Goal: Task Accomplishment & Management: Complete application form

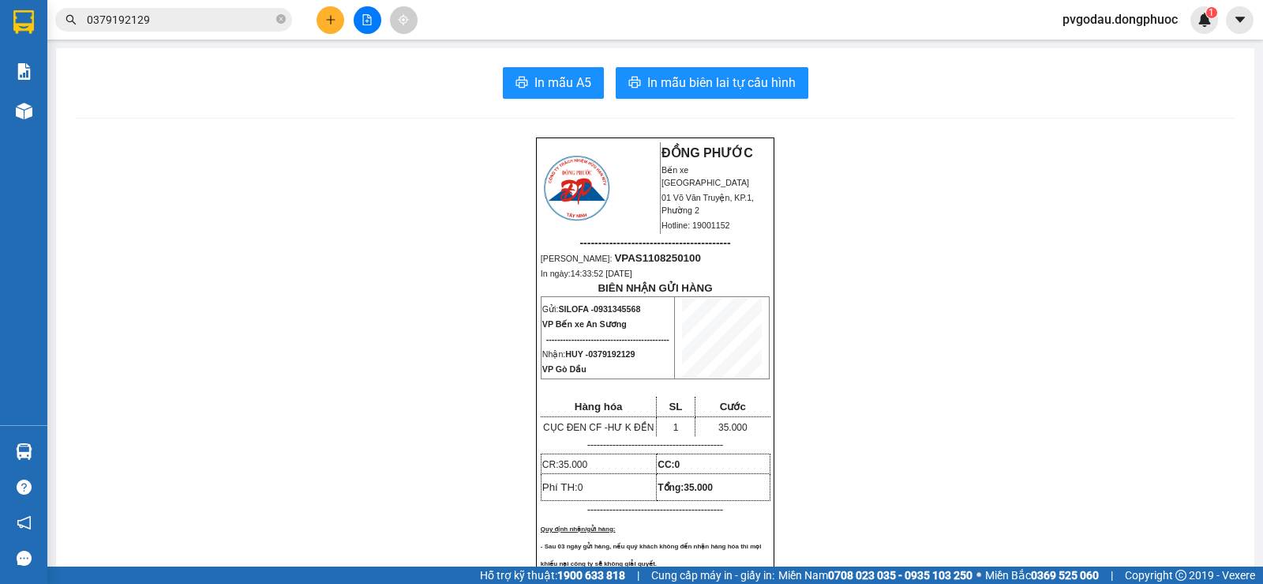
click at [328, 21] on icon "plus" at bounding box center [330, 19] width 11 height 11
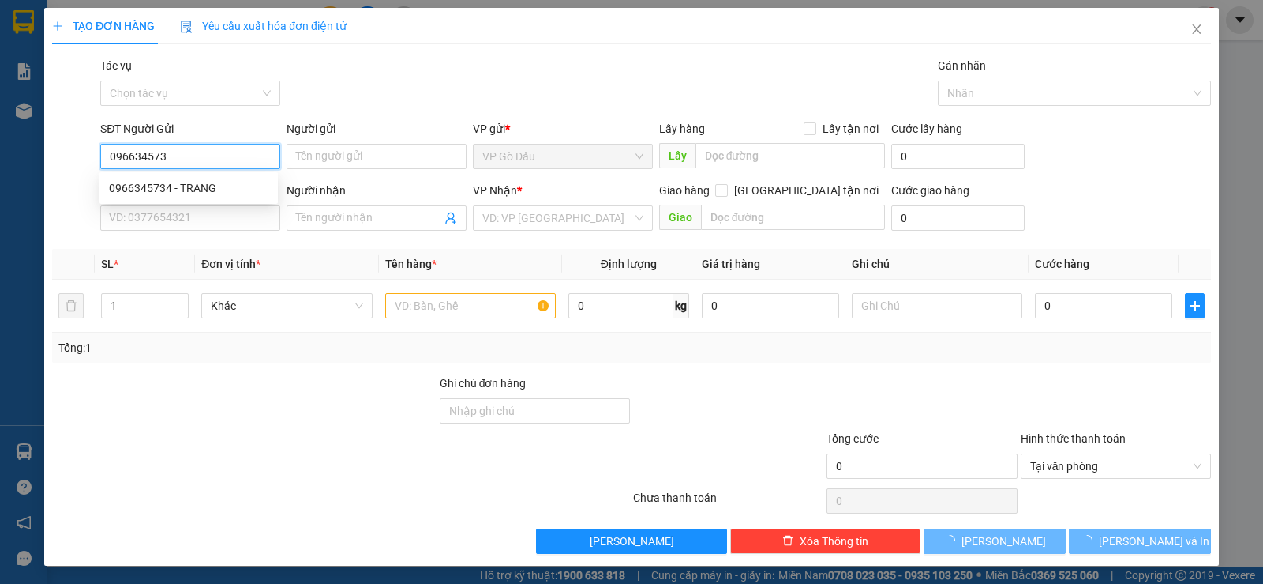
type input "0966345734"
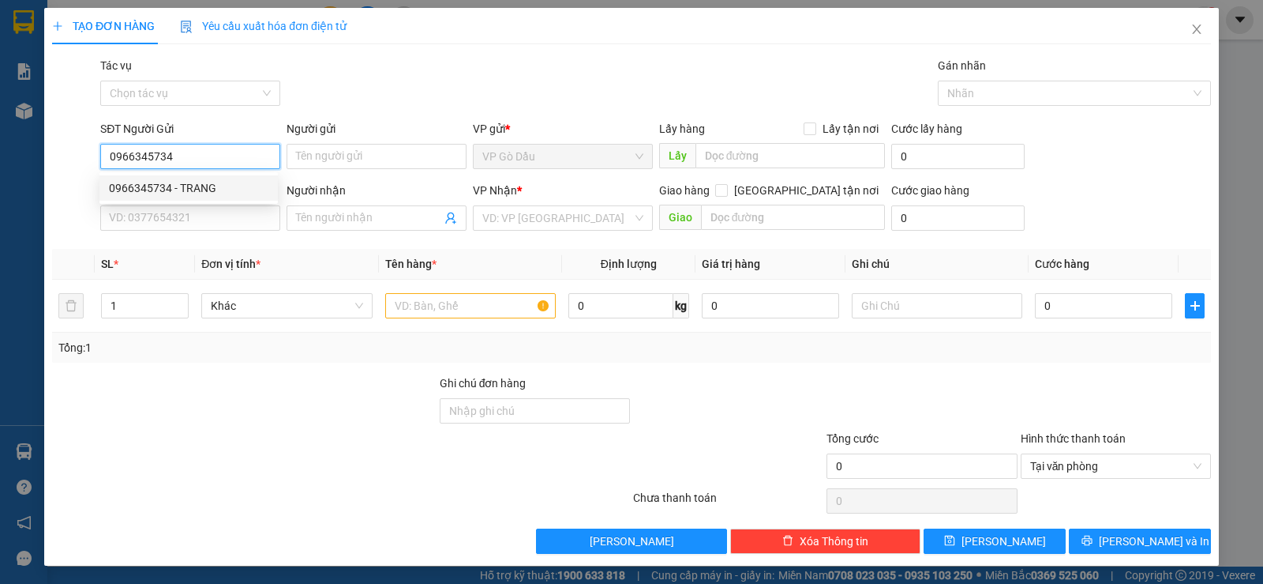
click at [222, 189] on div "0966345734 - TRANG" at bounding box center [189, 187] width 160 height 17
type input "TRANG"
type input "0967477079"
type input "TÀI"
type input "20.000"
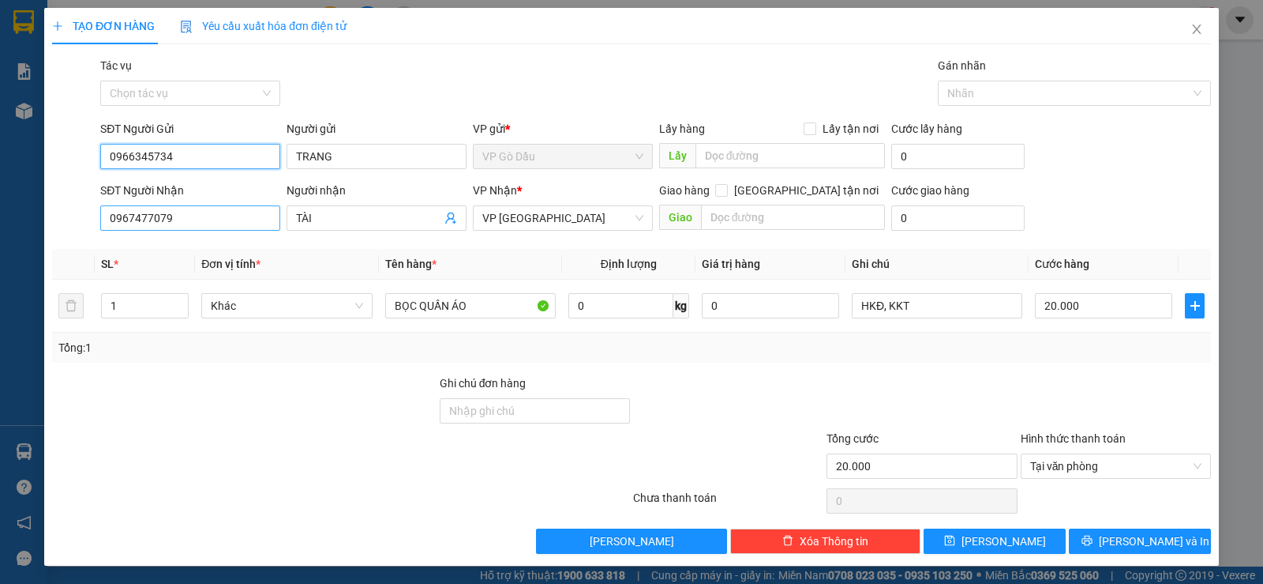
type input "0966345734"
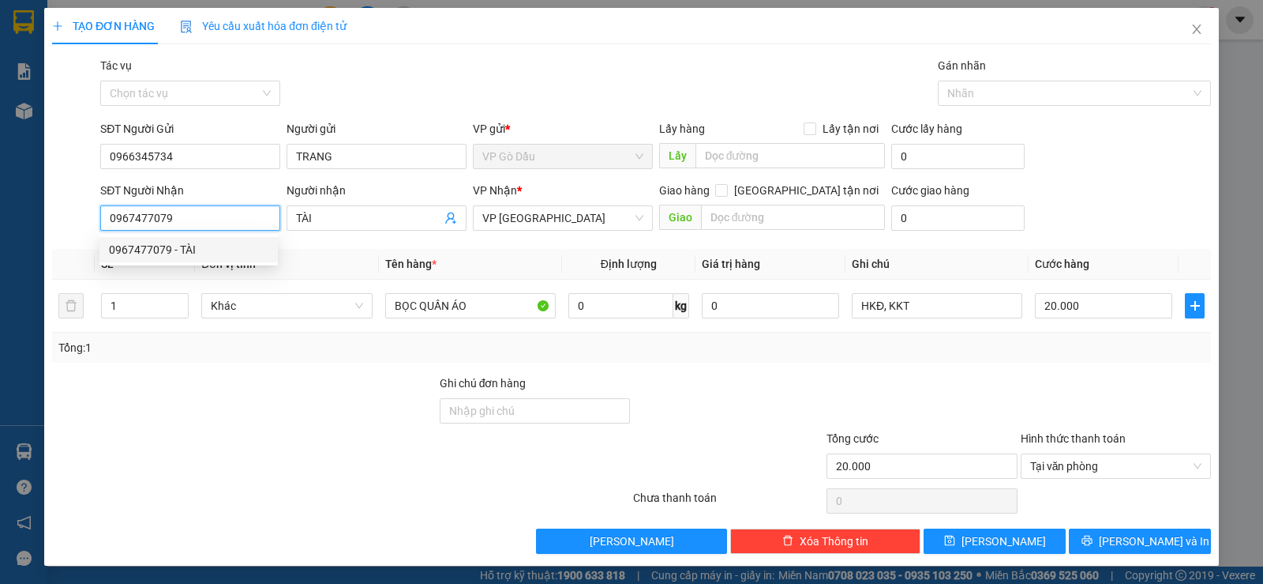
drag, startPoint x: 204, startPoint y: 217, endPoint x: 115, endPoint y: 231, distance: 89.6
click at [115, 231] on div "SĐT Người Nhận 0967477079" at bounding box center [190, 209] width 180 height 55
type input "0"
type input "0973736788"
click at [207, 257] on div "0973736788 - HIẾU" at bounding box center [189, 249] width 160 height 17
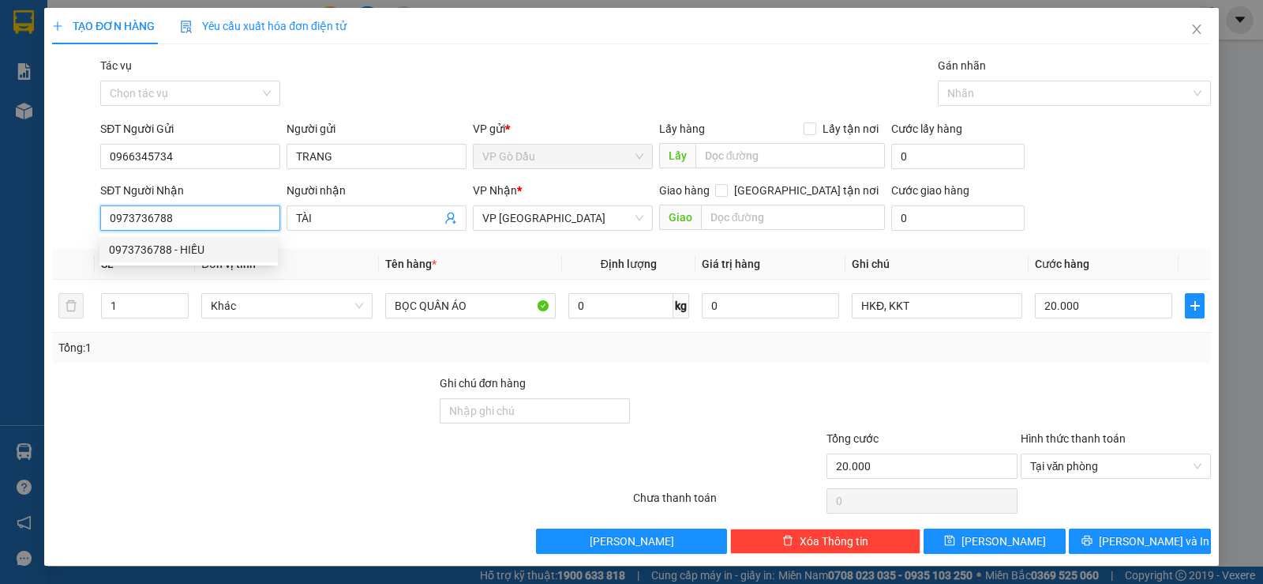
type input "HIẾU"
type input "0973736788"
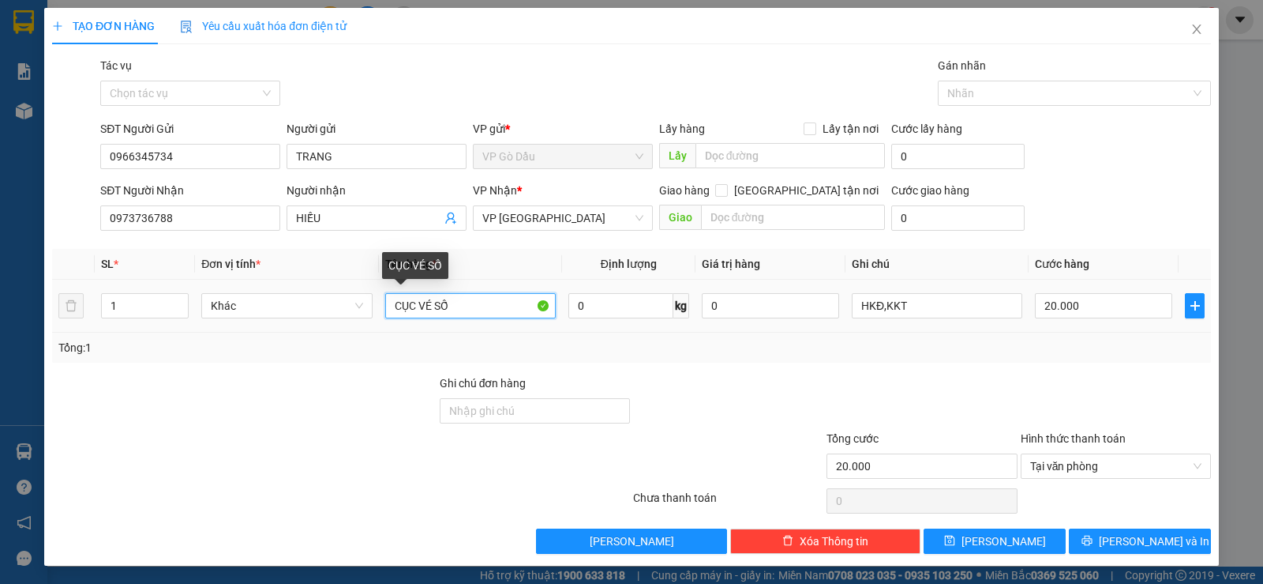
click at [473, 306] on input "CỤC VÉ SỐ" at bounding box center [470, 305] width 171 height 25
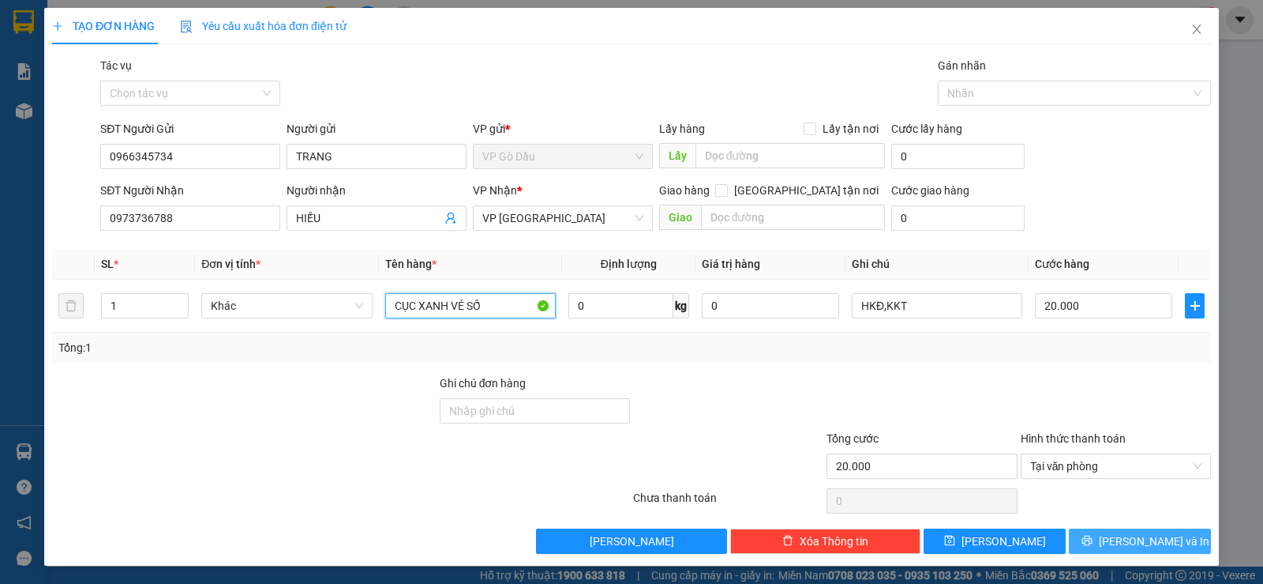
type input "CỤC XANH VÉ SỐ"
click at [1151, 539] on span "[PERSON_NAME] và In" at bounding box center [1154, 540] width 111 height 17
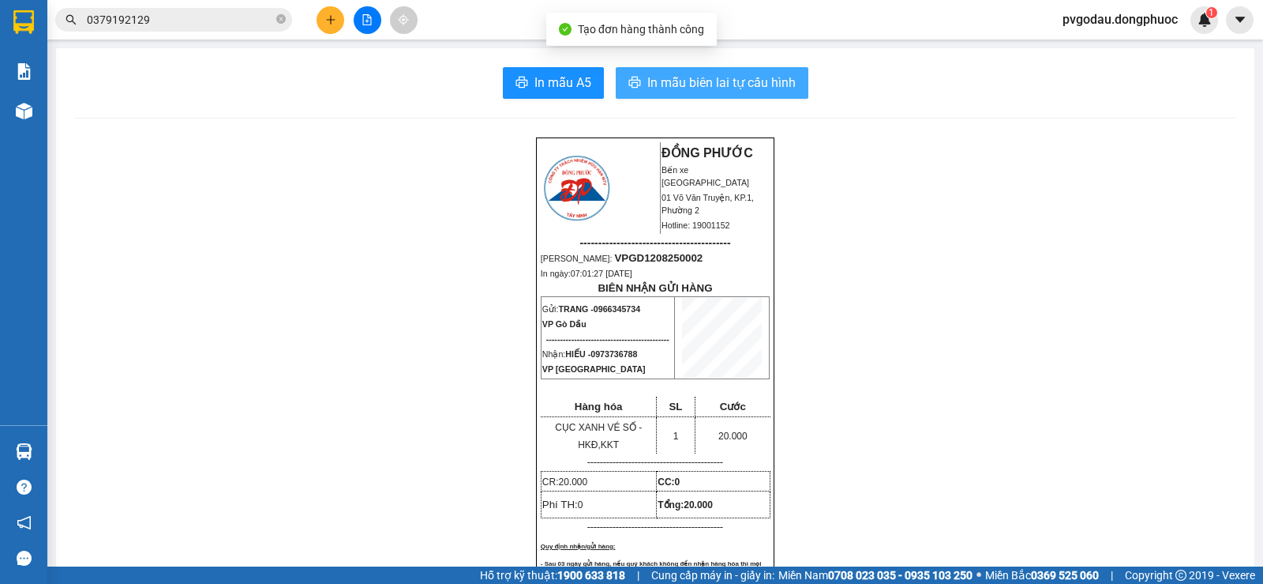
click at [720, 83] on span "In mẫu biên lai tự cấu hình" at bounding box center [722, 83] width 148 height 20
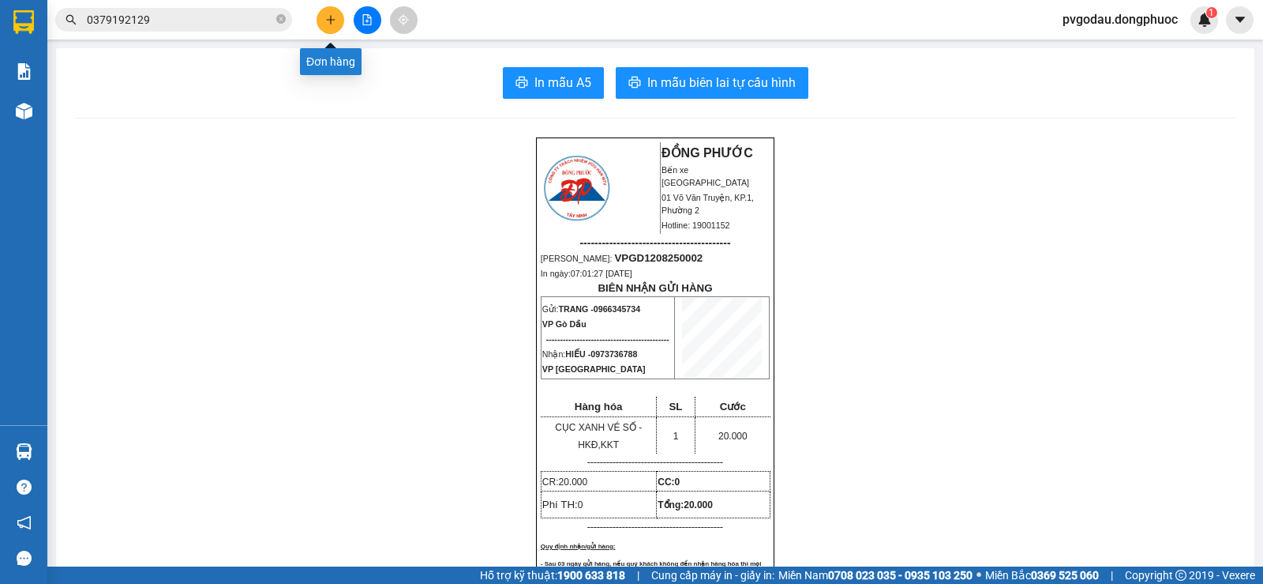
click at [331, 26] on button at bounding box center [331, 20] width 28 height 28
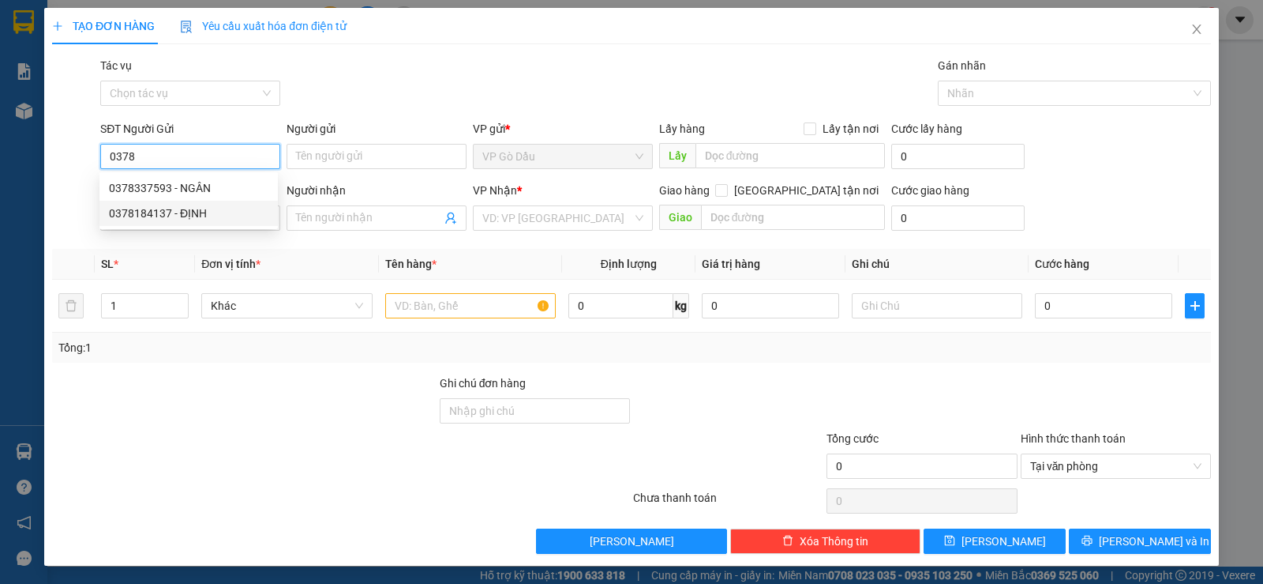
click at [190, 213] on div "0378184137 - ĐỊNH" at bounding box center [189, 213] width 160 height 17
type input "0378184137"
type input "ĐỊNH"
type input "0868758712"
type input "CƯỜNG"
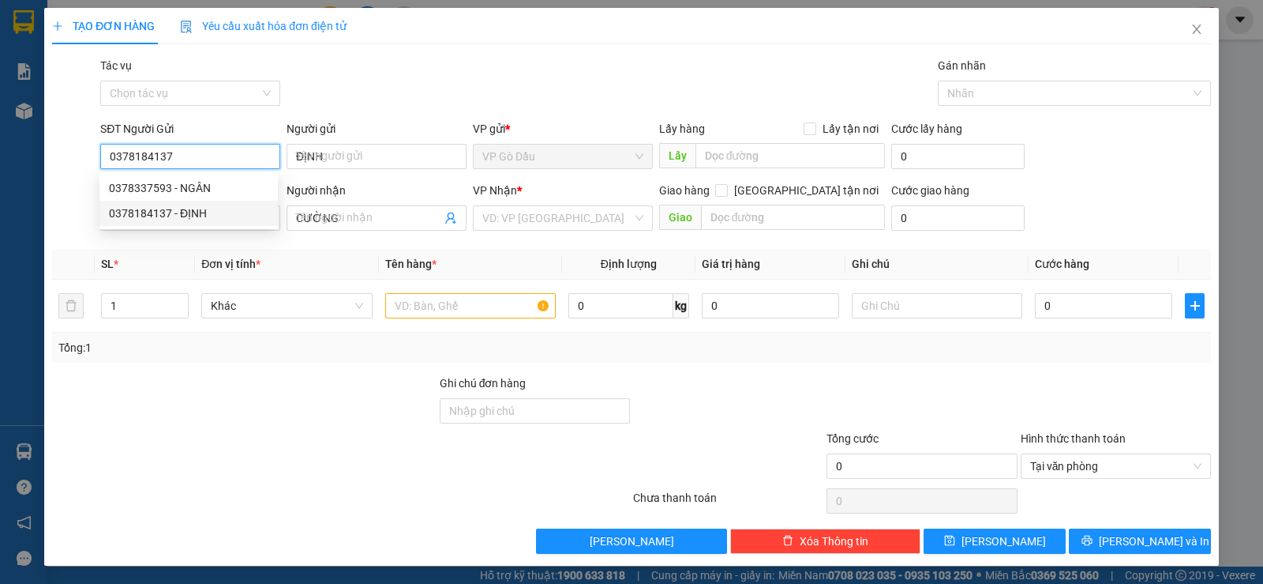
type input "20.000"
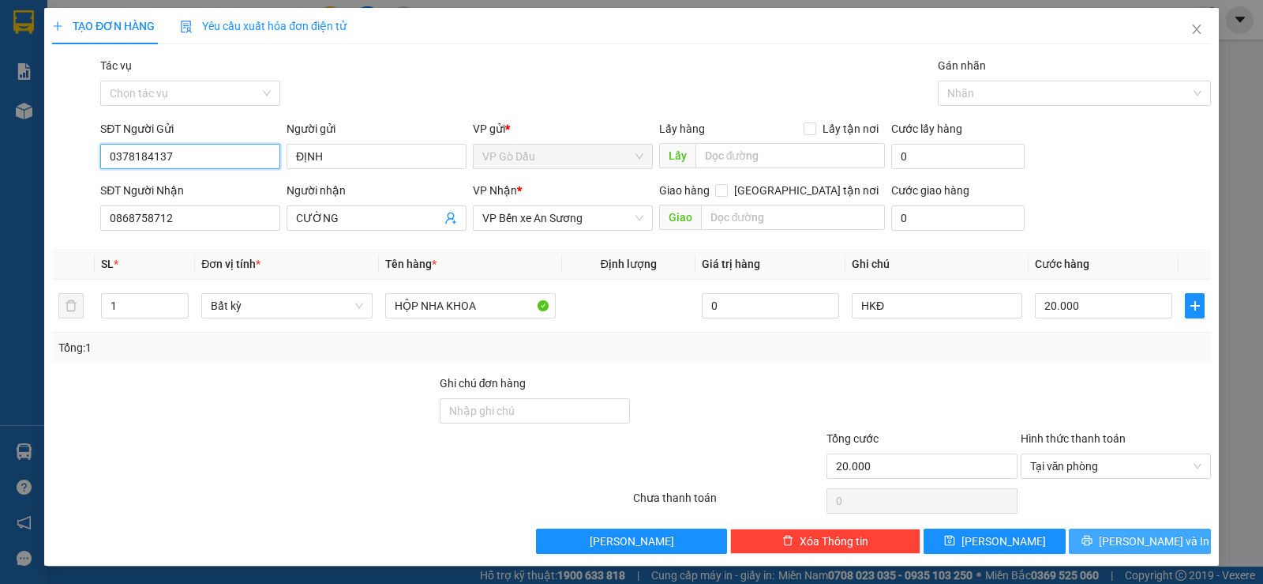
type input "0378184137"
click at [1118, 541] on span "[PERSON_NAME] và In" at bounding box center [1154, 540] width 111 height 17
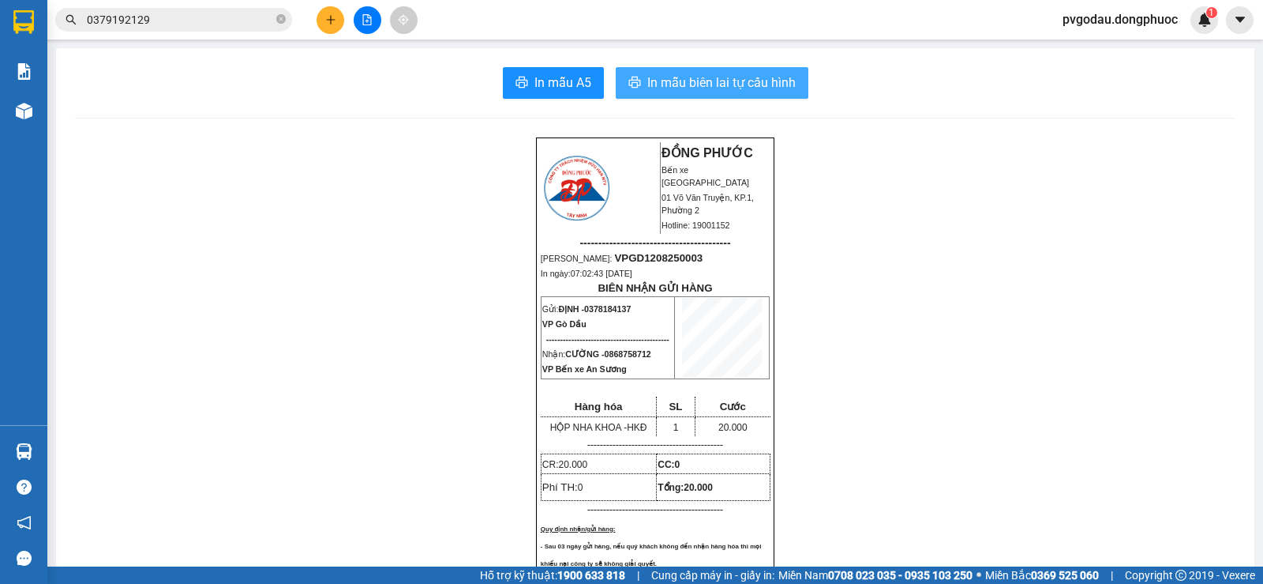
click at [692, 84] on span "In mẫu biên lai tự cấu hình" at bounding box center [722, 83] width 148 height 20
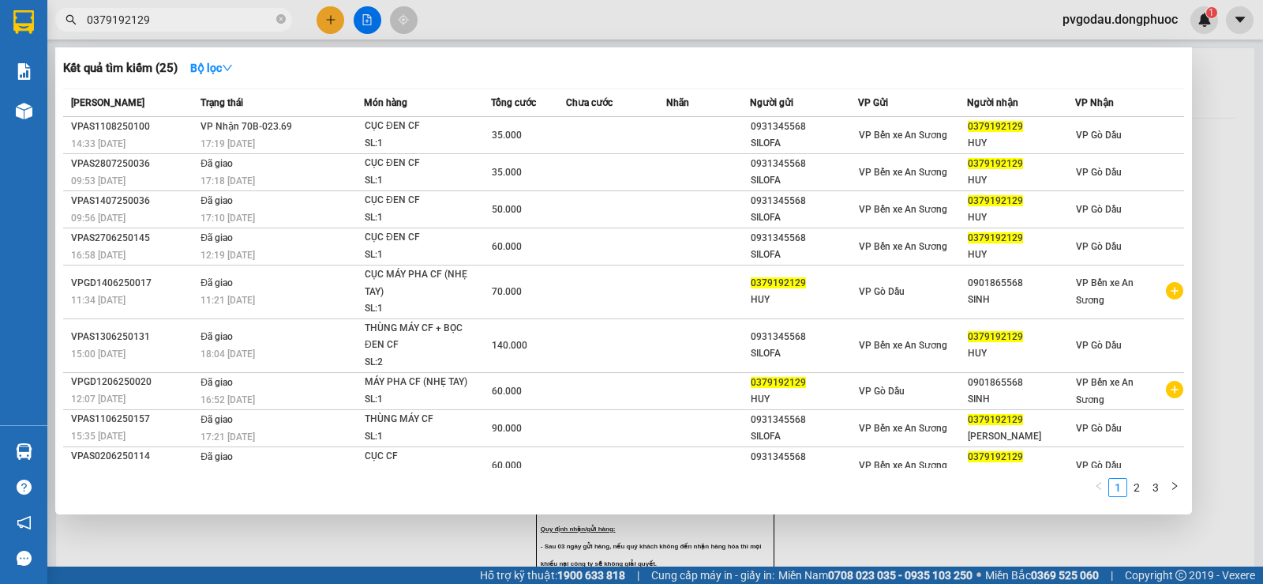
click at [206, 13] on input "0379192129" at bounding box center [180, 19] width 186 height 17
click at [205, 18] on input "0379192129" at bounding box center [180, 19] width 186 height 17
type input "0"
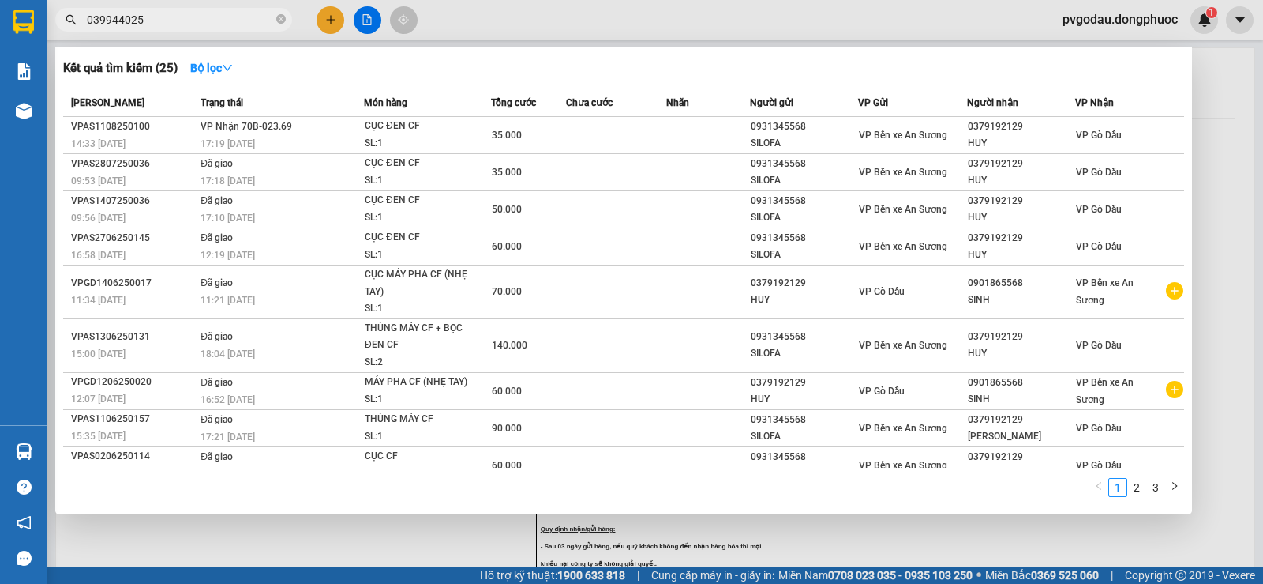
type input "0399440253"
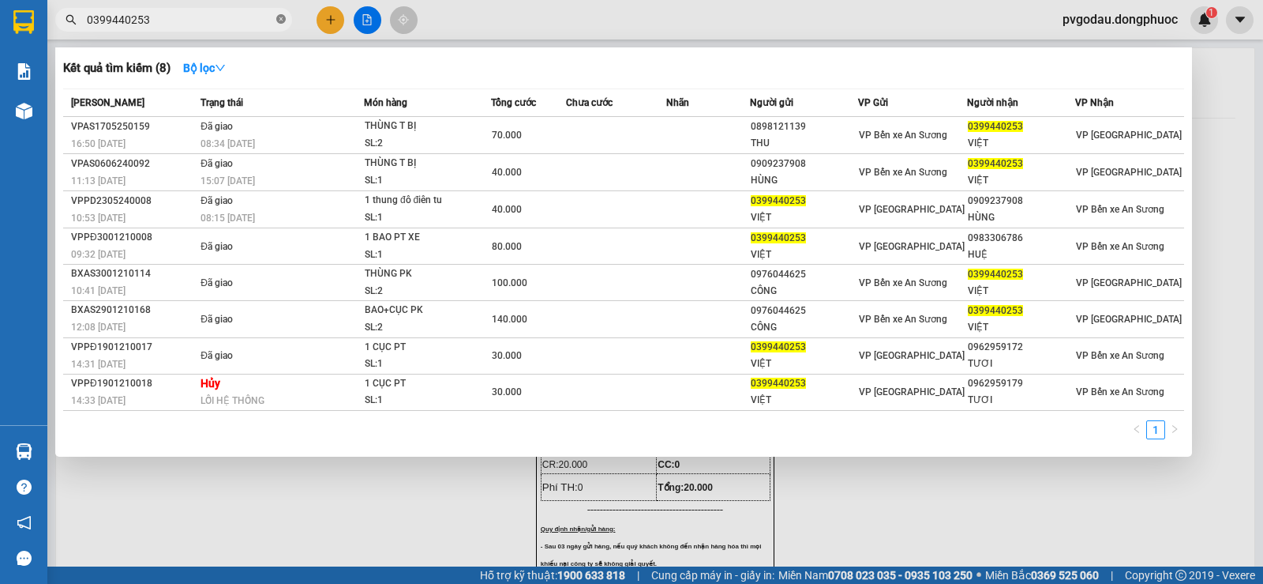
click at [280, 21] on icon "close-circle" at bounding box center [280, 18] width 9 height 9
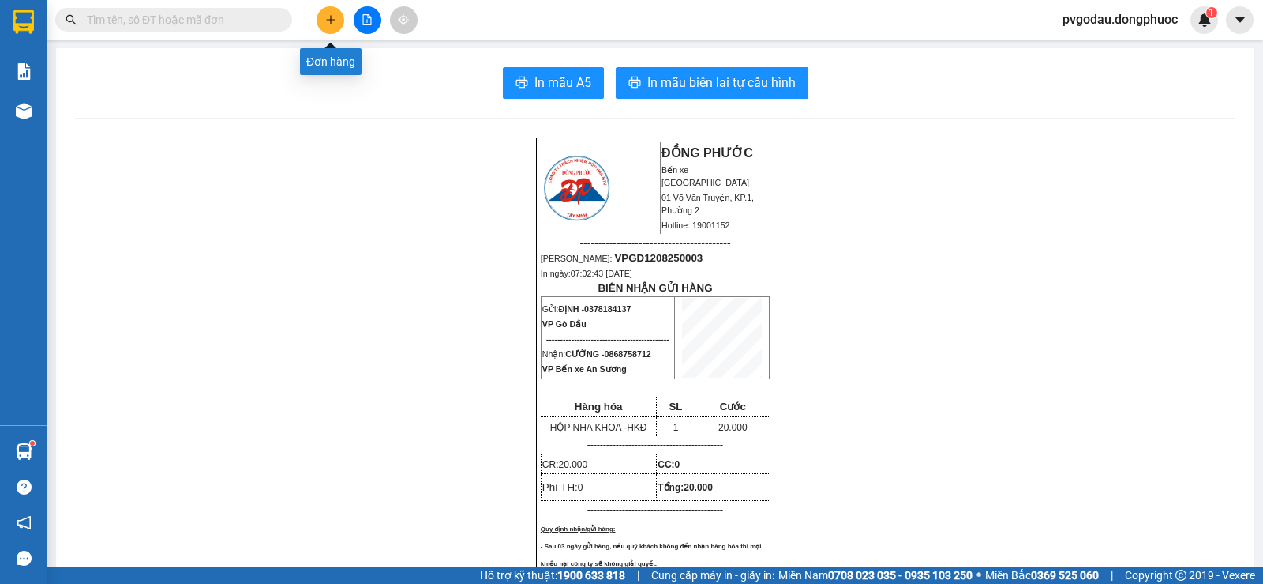
click at [336, 27] on button at bounding box center [331, 20] width 28 height 28
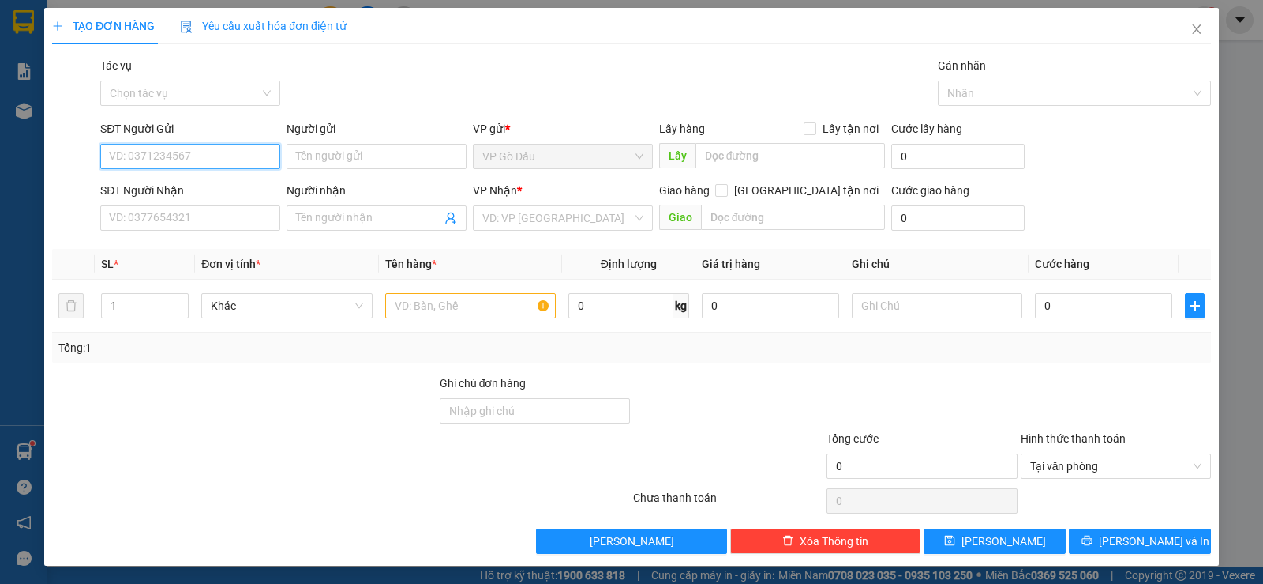
click at [212, 151] on input "SĐT Người Gửi" at bounding box center [190, 156] width 180 height 25
click at [236, 185] on div "0343329754 - THƯ" at bounding box center [189, 187] width 160 height 17
type input "0343329754"
type input "THƯ"
type input "0785269860"
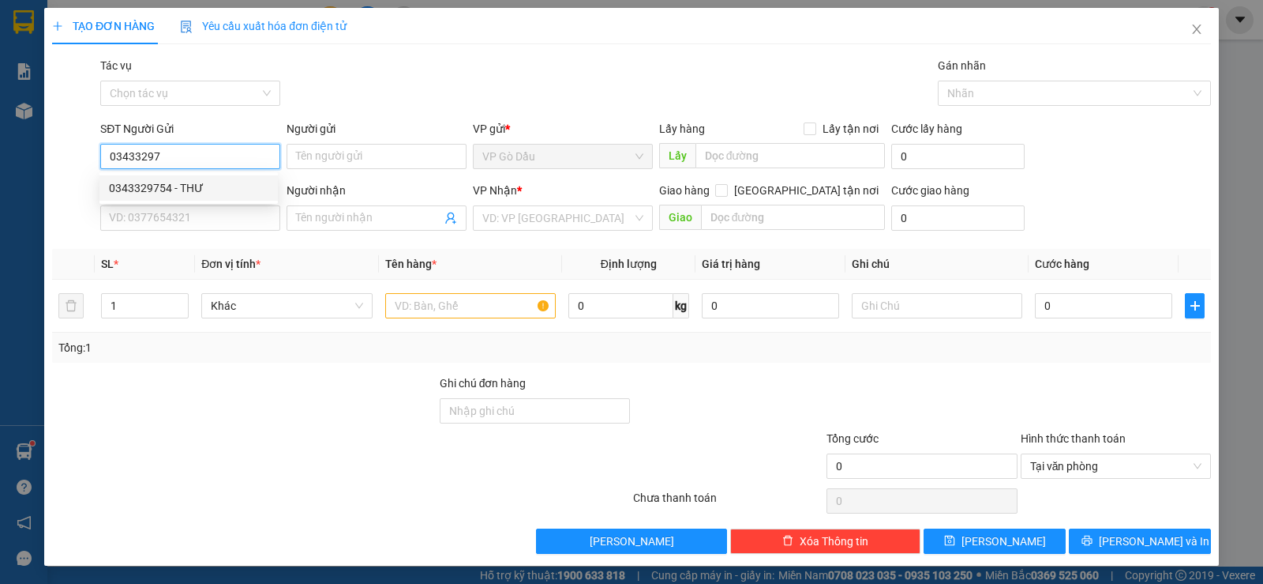
type input "HẠ"
type input "44.000"
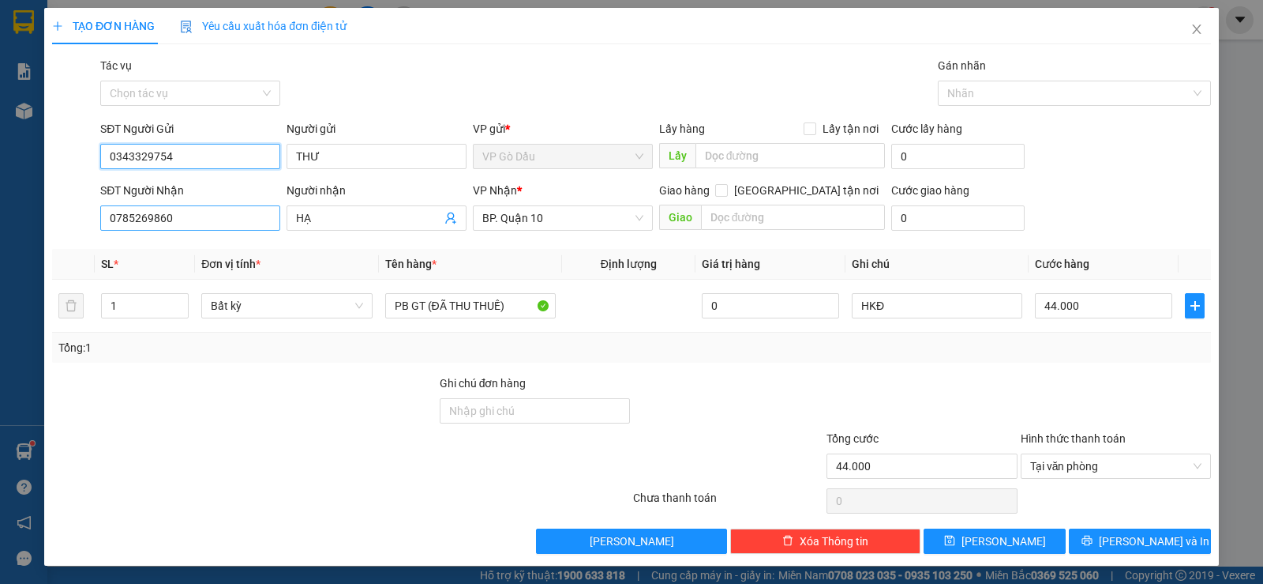
type input "0343329754"
click at [215, 222] on input "0785269860" at bounding box center [190, 217] width 180 height 25
type input "0"
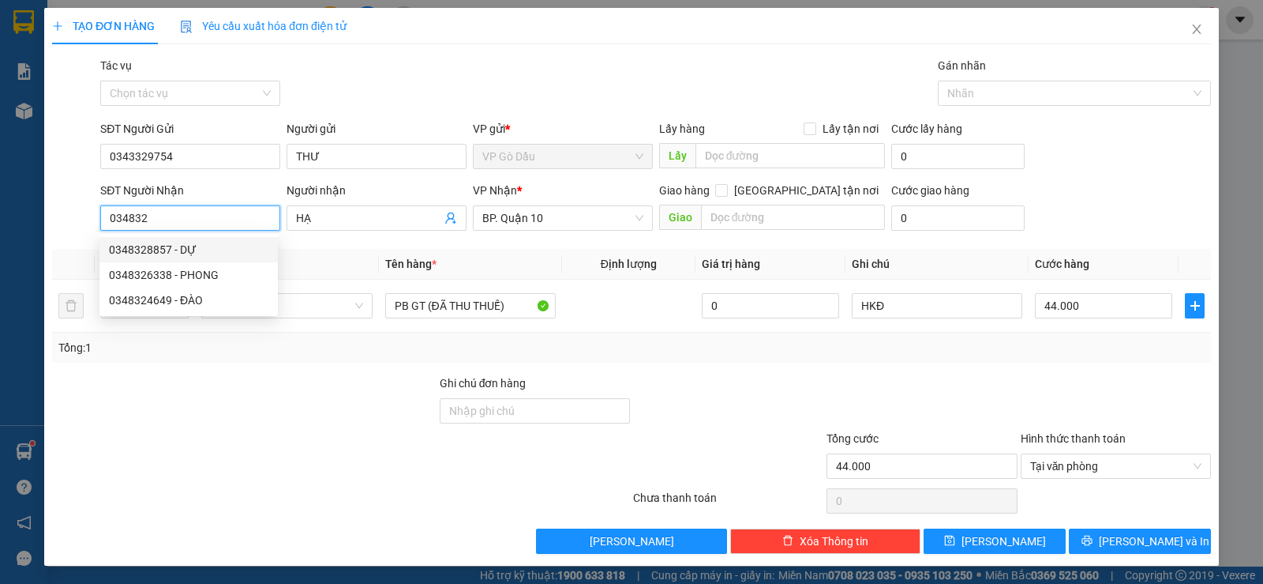
click at [209, 251] on div "0348328857 - DỰ" at bounding box center [189, 249] width 160 height 17
type input "0348328857"
type input "DỰ"
type input "80.000"
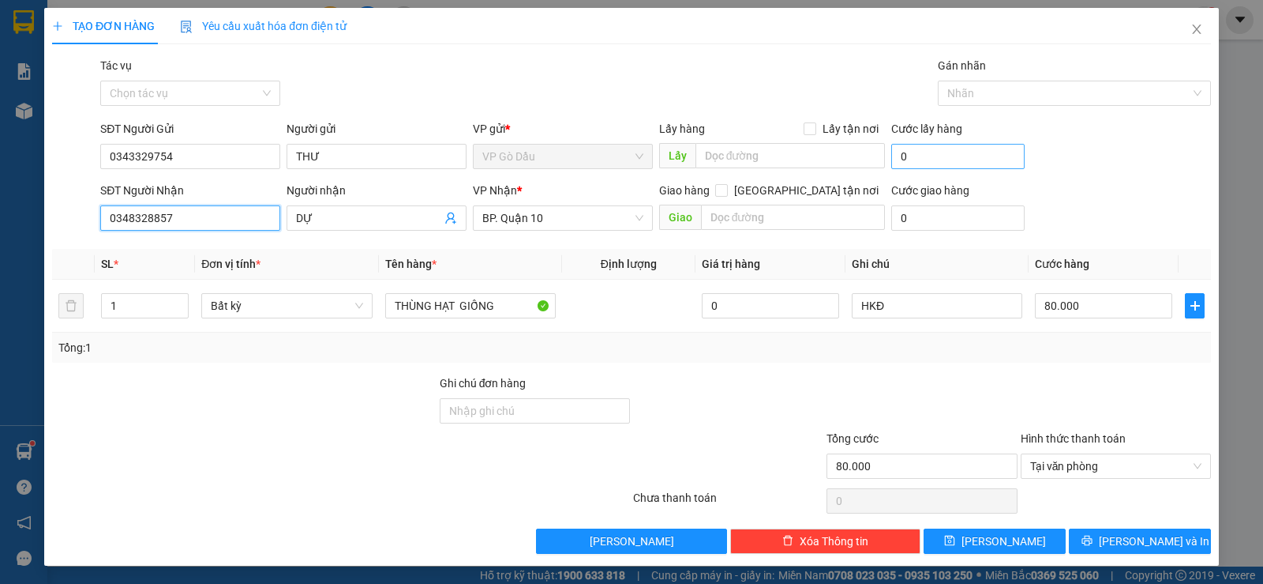
type input "0348328857"
click at [933, 153] on input "0" at bounding box center [958, 156] width 133 height 25
type input "0"
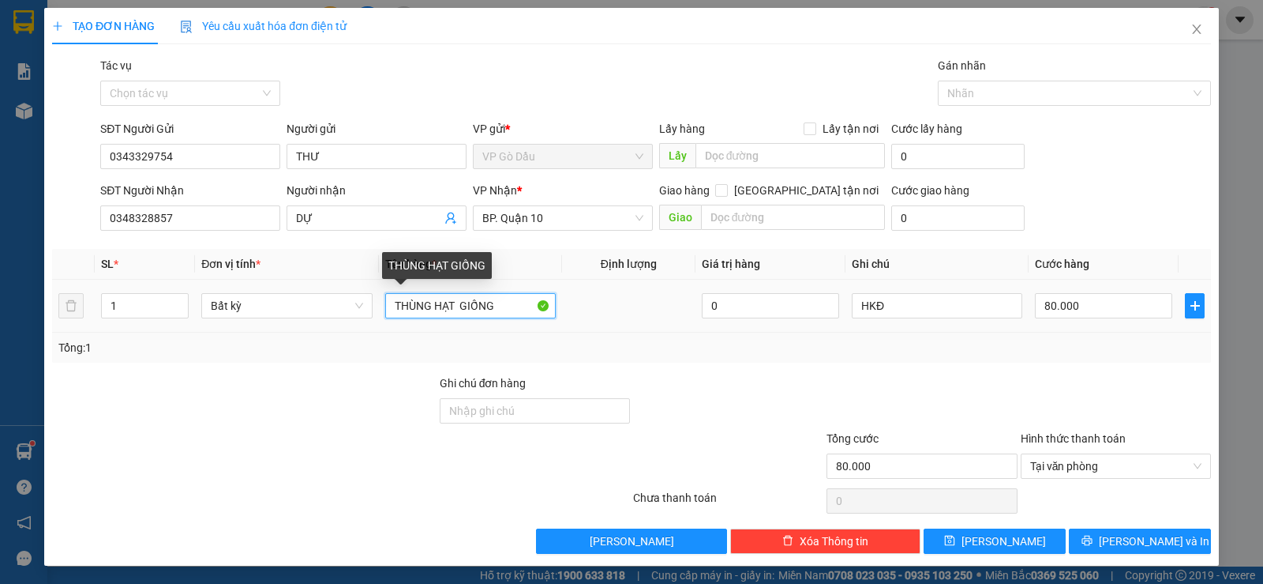
drag, startPoint x: 500, startPoint y: 306, endPoint x: 387, endPoint y: 302, distance: 113.0
click at [387, 302] on input "THÙNG HẠT GIỐNG" at bounding box center [470, 305] width 171 height 25
type input "BỌC ĐEN"
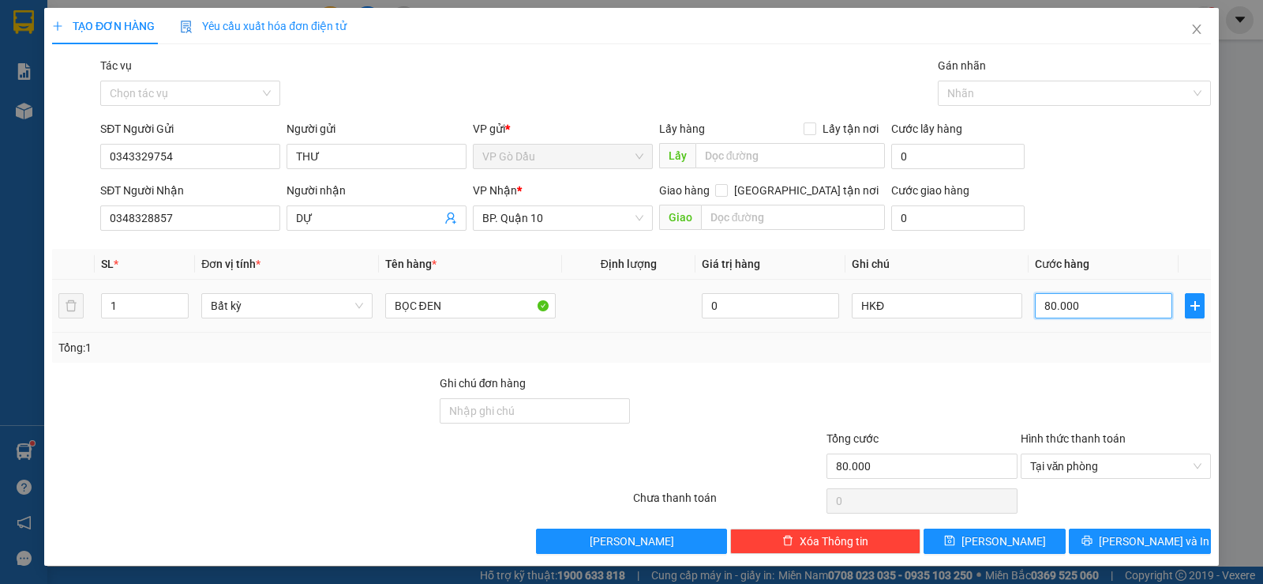
click at [1076, 310] on input "80.000" at bounding box center [1103, 305] width 137 height 25
type input "2"
type input "20"
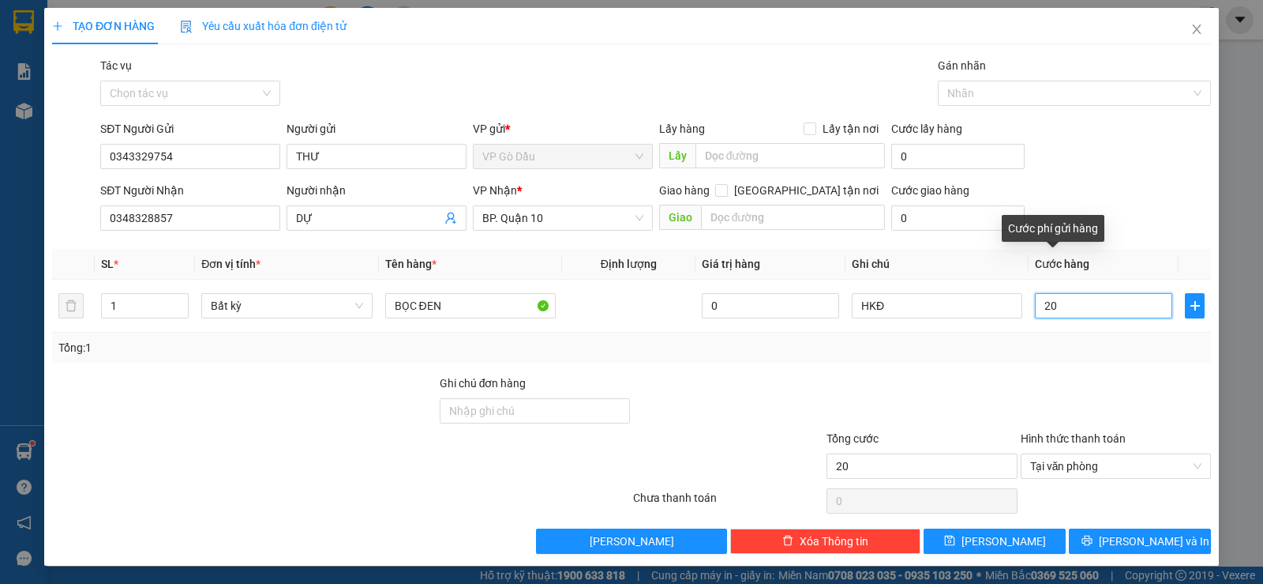
type input "2"
type input "0"
type input "3"
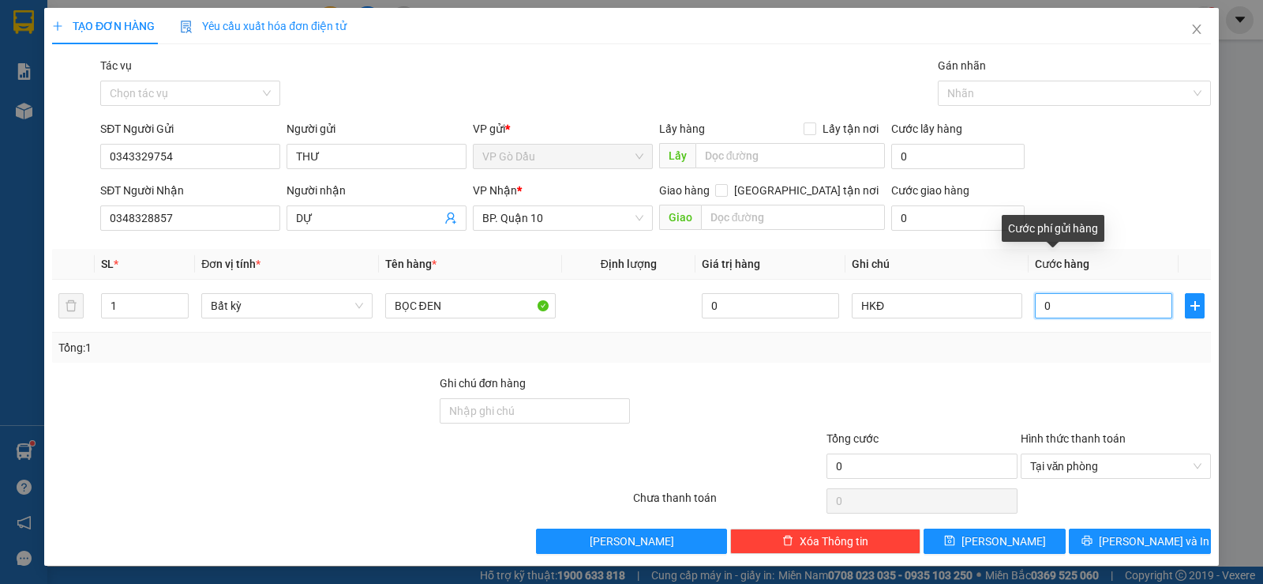
type input "03"
type input "30"
type input "0.300"
type input "300"
type input "030"
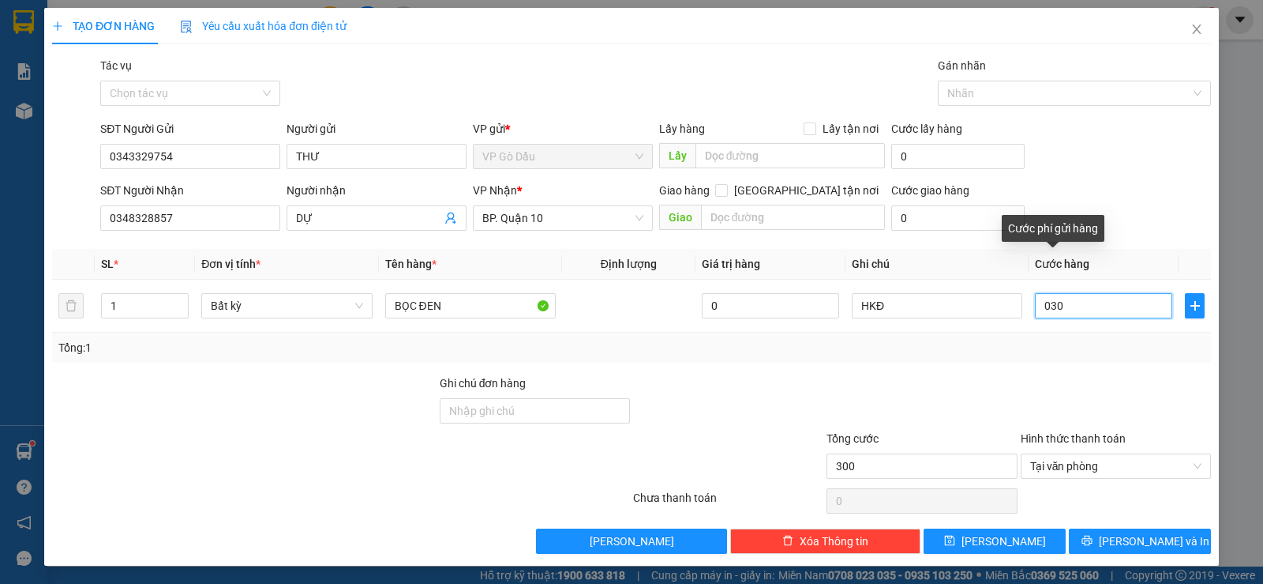
type input "30"
type input "03"
type input "0"
type input "3"
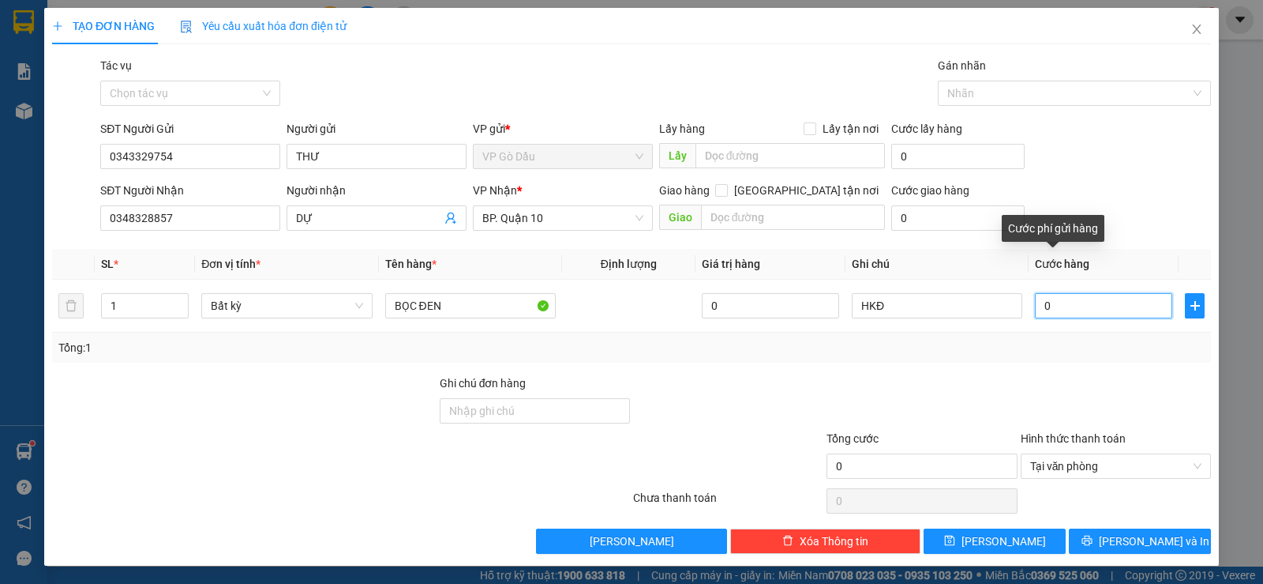
type input "03"
type input "30"
type input "030"
type input "30.000"
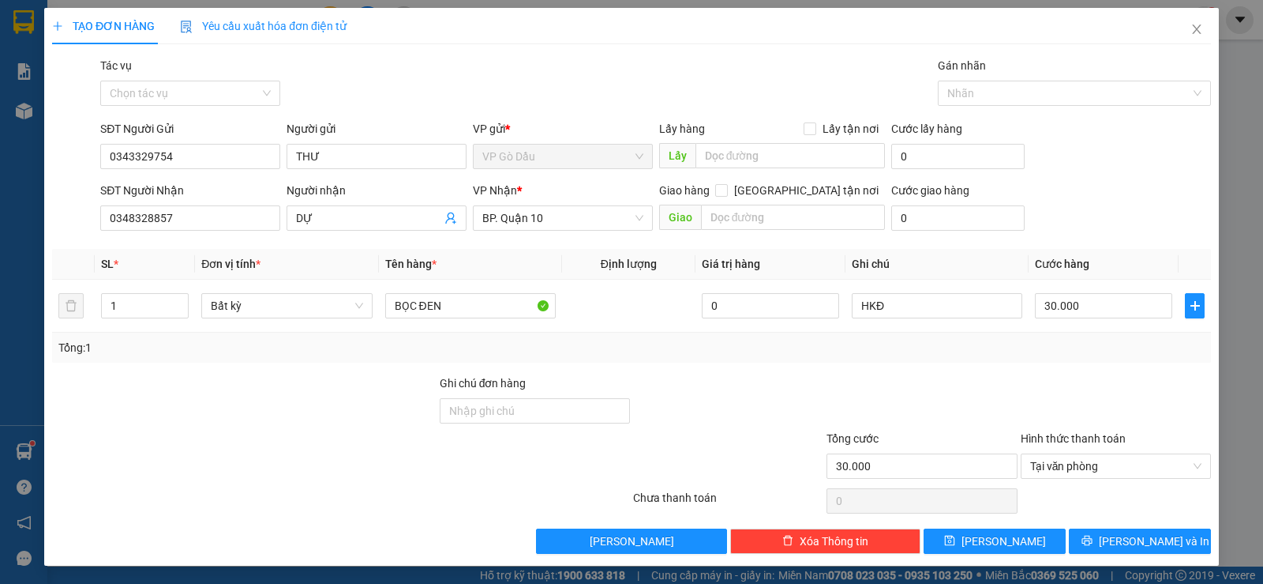
click at [896, 373] on div "Transit Pickup Surcharge Ids Transit Deliver Surcharge Ids Transit Deliver Surc…" at bounding box center [631, 305] width 1159 height 497
click at [1095, 536] on button "[PERSON_NAME] và In" at bounding box center [1140, 540] width 142 height 25
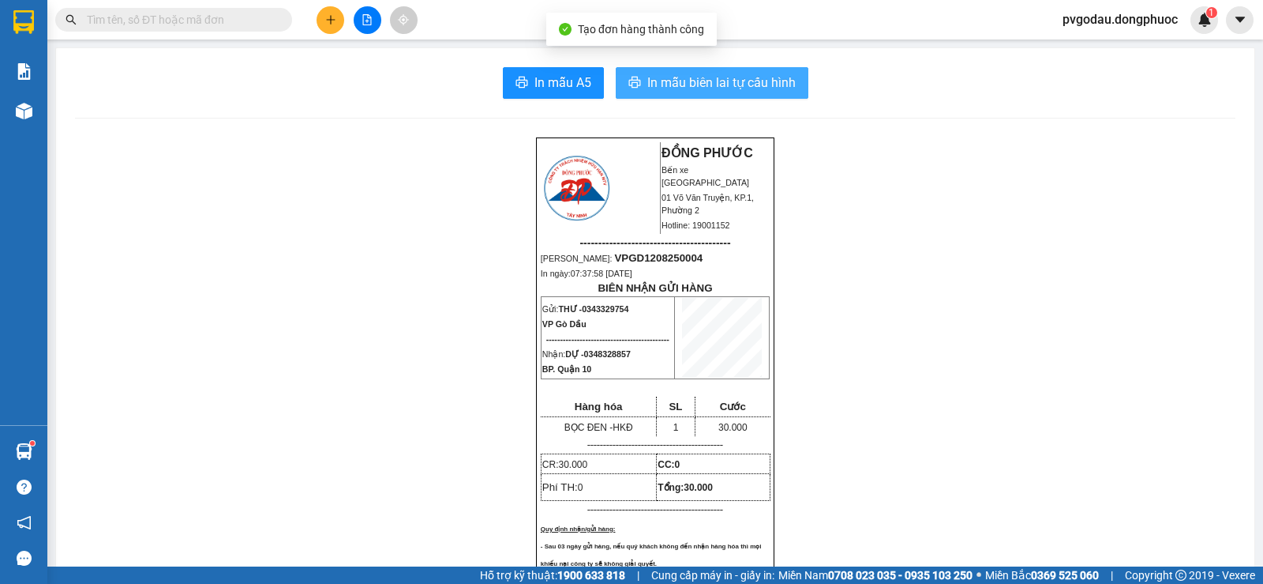
click at [779, 89] on span "In mẫu biên lai tự cấu hình" at bounding box center [722, 83] width 148 height 20
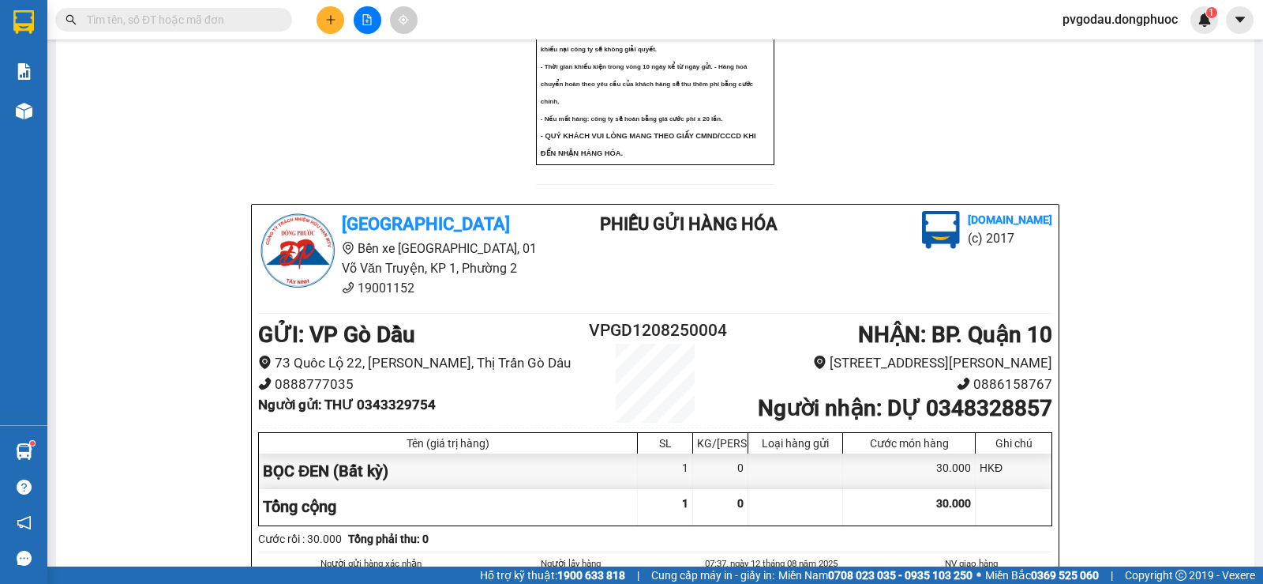
scroll to position [778, 0]
